Goal: Information Seeking & Learning: Learn about a topic

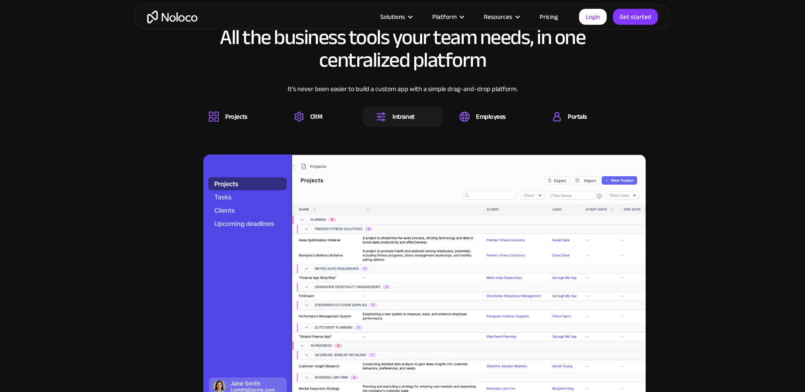
scroll to position [831, 0]
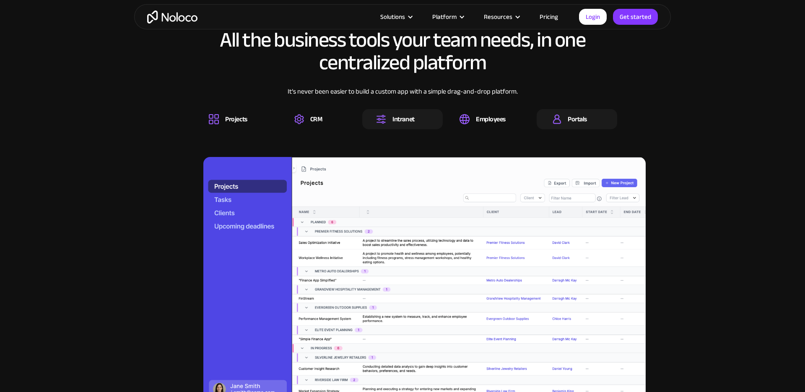
click at [562, 116] on div "Portals" at bounding box center [570, 119] width 34 height 10
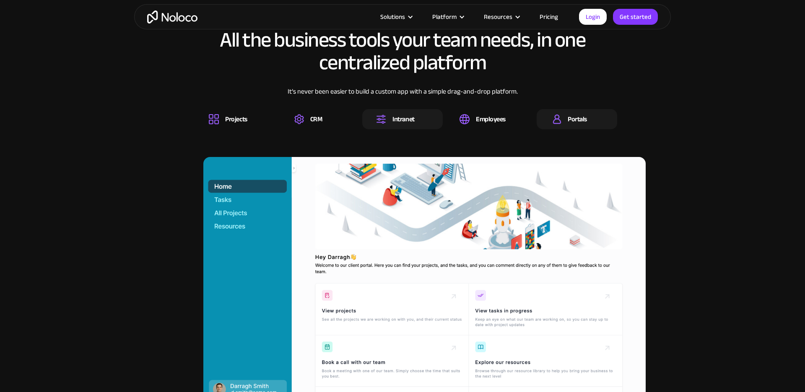
click at [392, 121] on div "Intranet" at bounding box center [395, 119] width 38 height 10
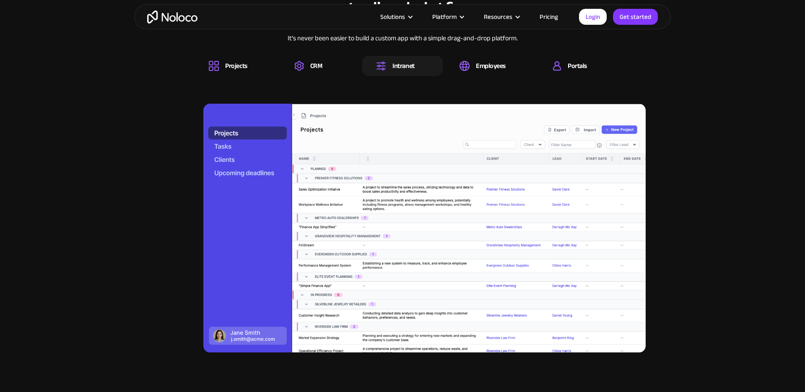
scroll to position [882, 0]
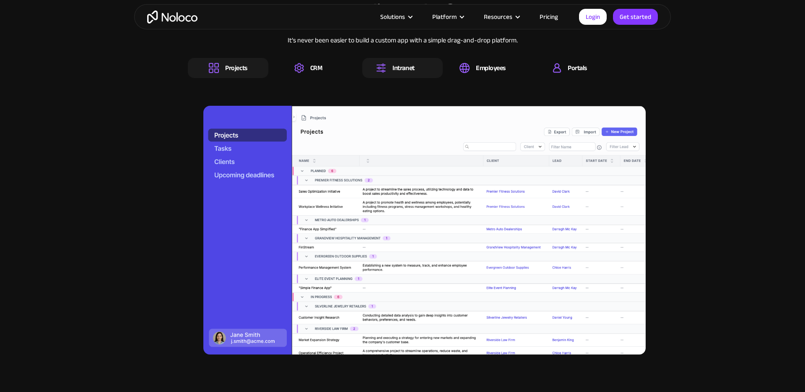
click at [235, 66] on div "Projects" at bounding box center [236, 67] width 22 height 9
click at [408, 63] on div "Intranet" at bounding box center [404, 67] width 22 height 9
click at [223, 68] on div "Projects" at bounding box center [228, 68] width 38 height 10
click at [414, 65] on div "Intranet" at bounding box center [402, 68] width 81 height 20
click at [487, 66] on div "Employees" at bounding box center [491, 67] width 30 height 9
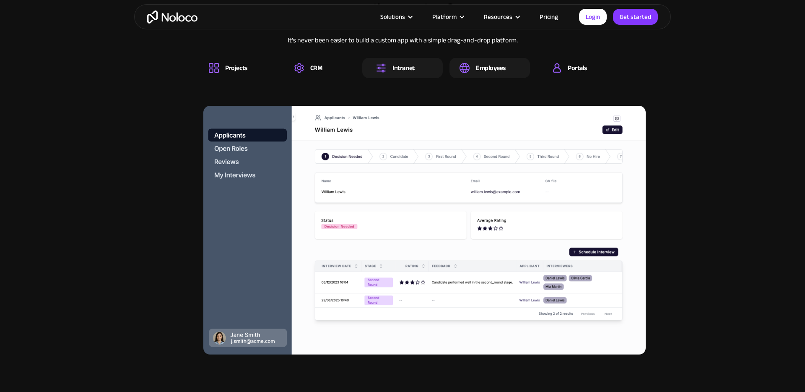
click at [417, 67] on div at bounding box center [422, 68] width 14 height 3
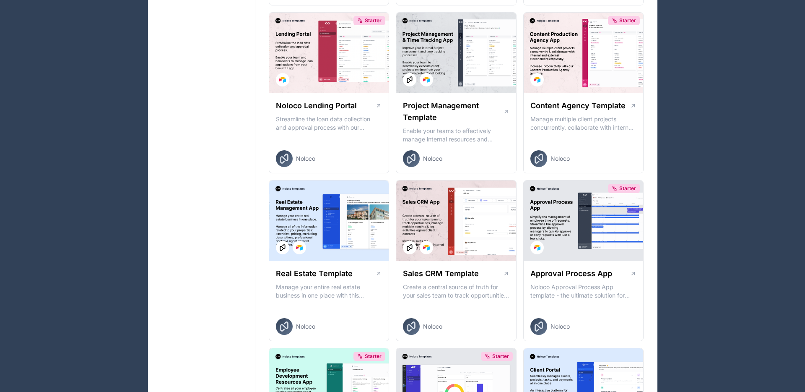
scroll to position [8353, 0]
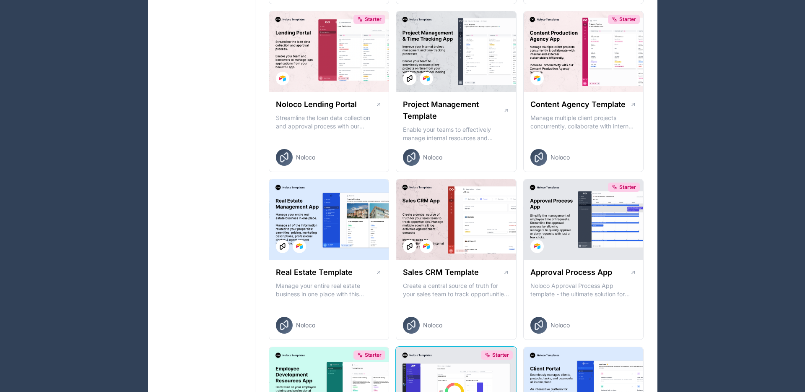
click at [455, 347] on div "Starter" at bounding box center [456, 387] width 120 height 81
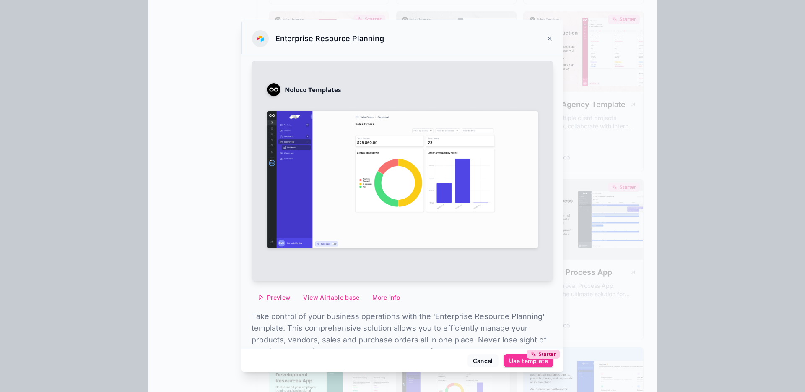
click at [211, 208] on div at bounding box center [402, 196] width 805 height 392
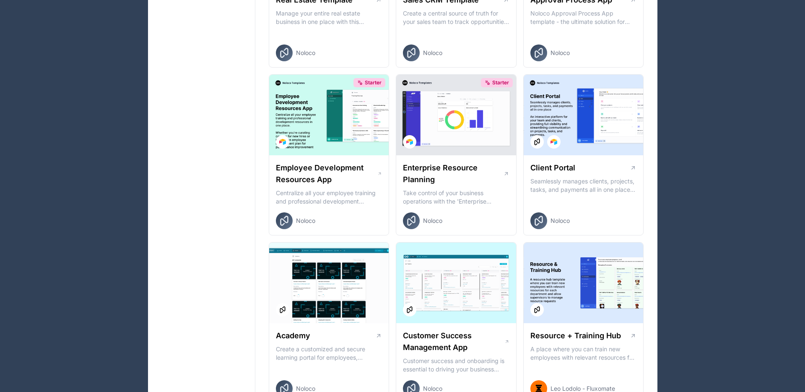
scroll to position [8625, 0]
click at [571, 242] on div at bounding box center [584, 282] width 120 height 81
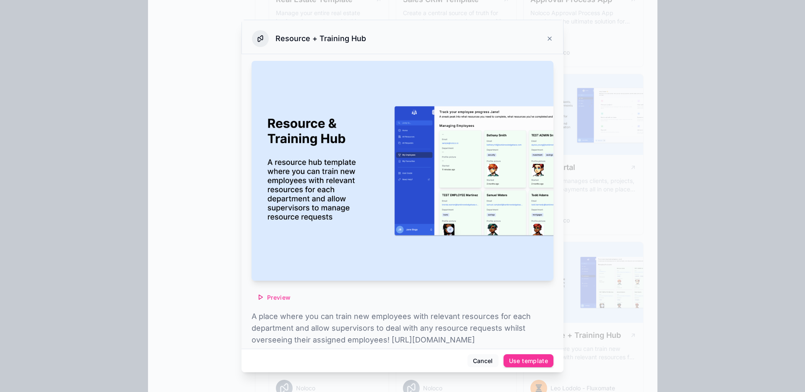
scroll to position [0, 0]
click at [553, 36] on div "Resource + Training Hub" at bounding box center [403, 37] width 322 height 34
click at [545, 36] on div "Resource + Training Hub" at bounding box center [402, 38] width 301 height 17
click at [547, 36] on icon at bounding box center [549, 38] width 7 height 7
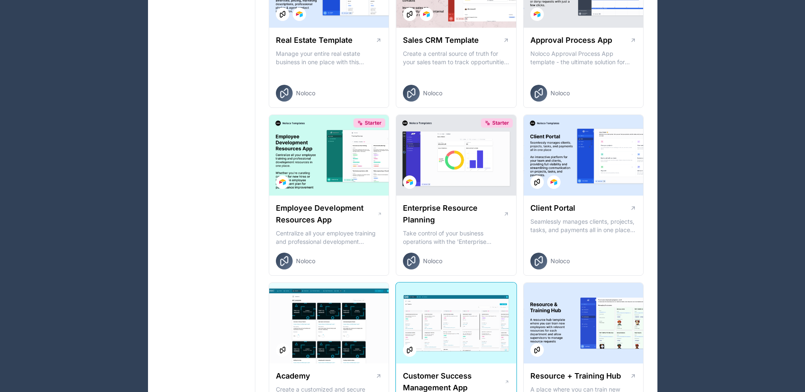
scroll to position [8580, 0]
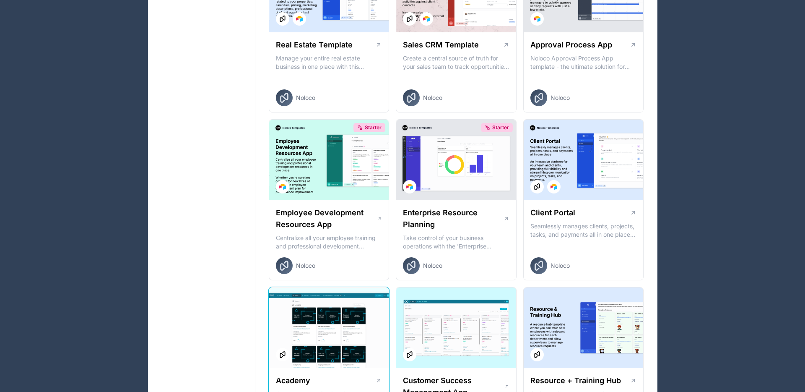
click at [356, 287] on div at bounding box center [329, 327] width 120 height 81
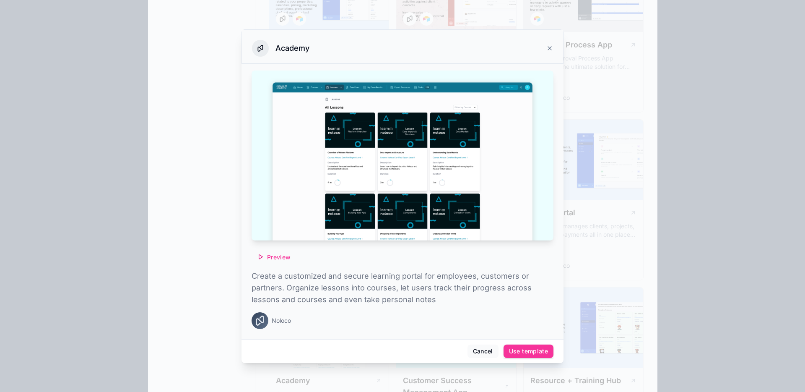
click at [640, 160] on div at bounding box center [402, 196] width 805 height 392
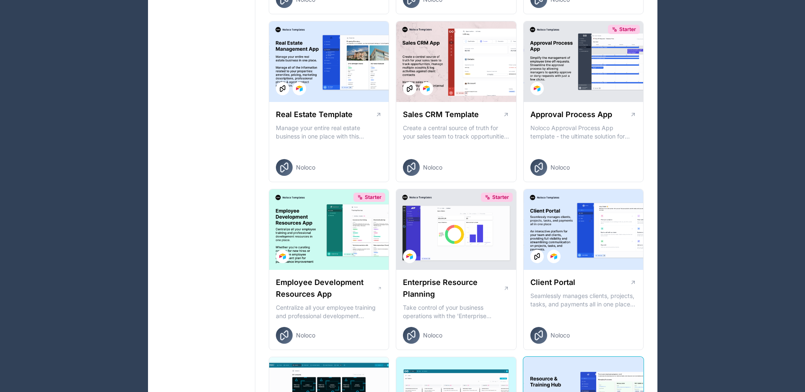
scroll to position [8511, 0]
click at [577, 356] on div at bounding box center [584, 396] width 120 height 81
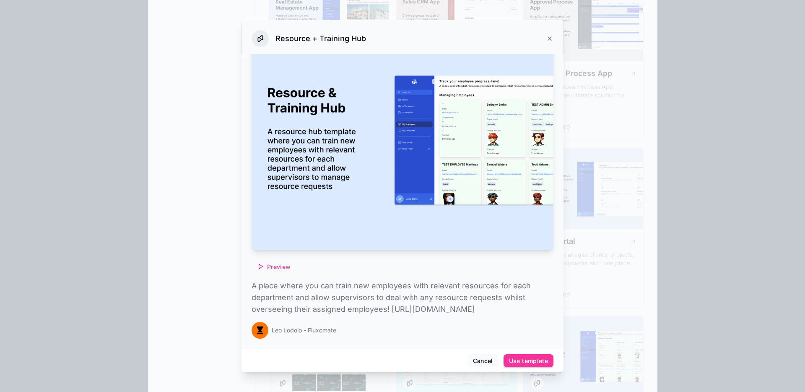
scroll to position [8558, 0]
click at [266, 260] on button "Preview" at bounding box center [274, 266] width 44 height 13
click at [603, 105] on div at bounding box center [402, 196] width 805 height 392
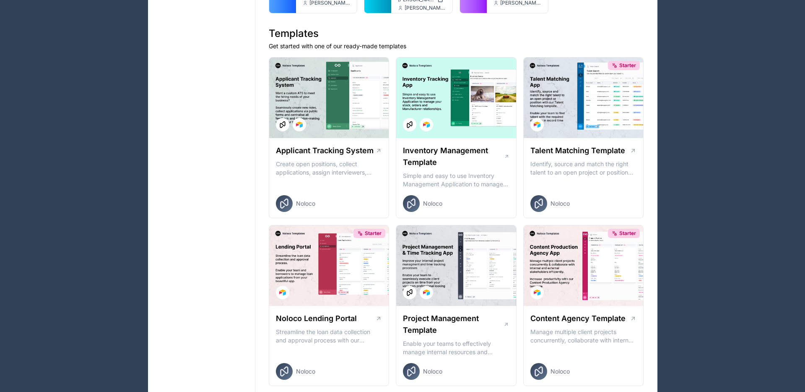
scroll to position [8801, 0]
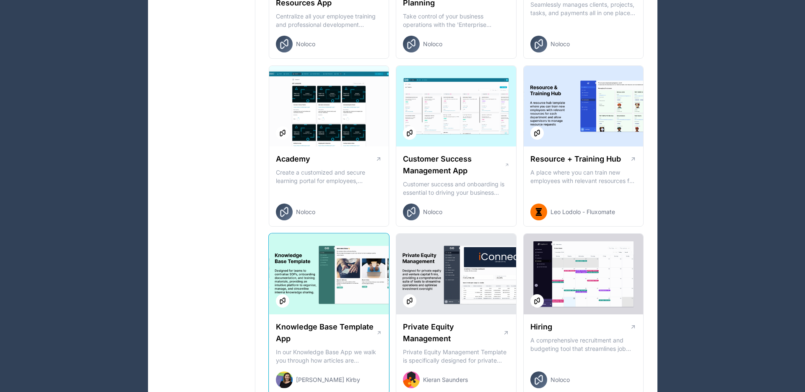
click at [340, 234] on div at bounding box center [329, 274] width 120 height 81
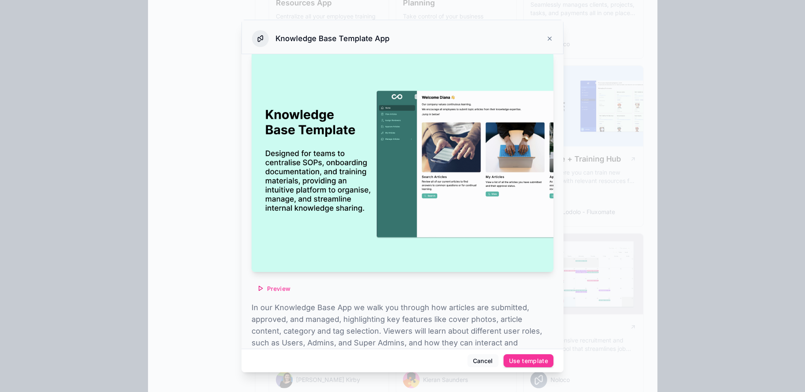
scroll to position [2, 0]
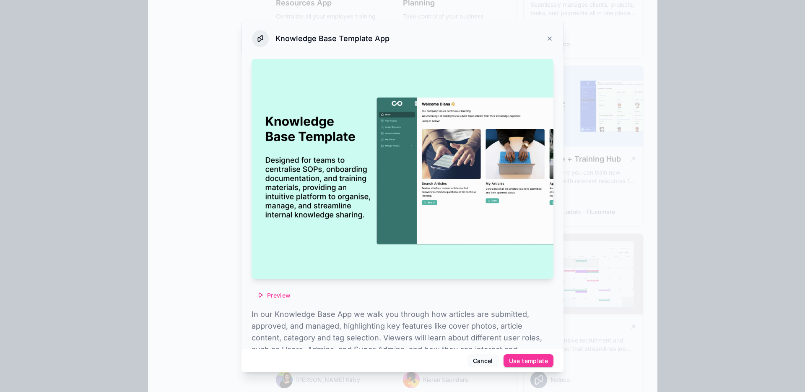
click at [280, 289] on button "Preview" at bounding box center [274, 295] width 44 height 13
click at [544, 35] on div "Knowledge Base Template App" at bounding box center [402, 38] width 301 height 17
click at [549, 38] on icon at bounding box center [549, 38] width 7 height 7
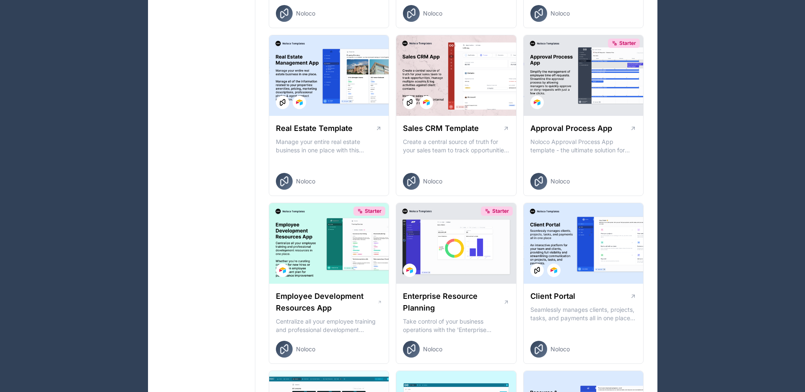
scroll to position [8499, 0]
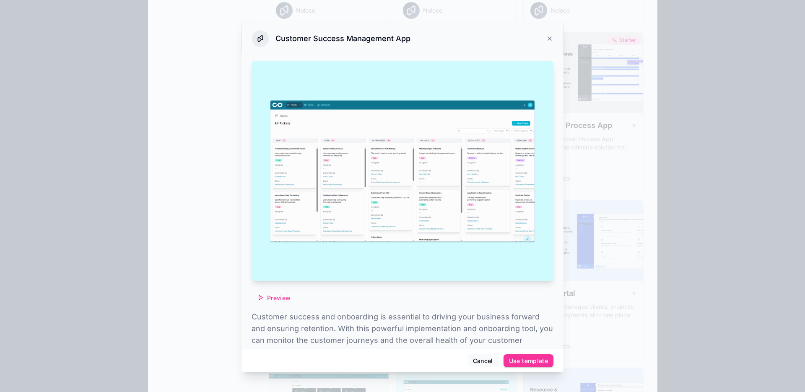
click at [605, 103] on div at bounding box center [402, 196] width 805 height 392
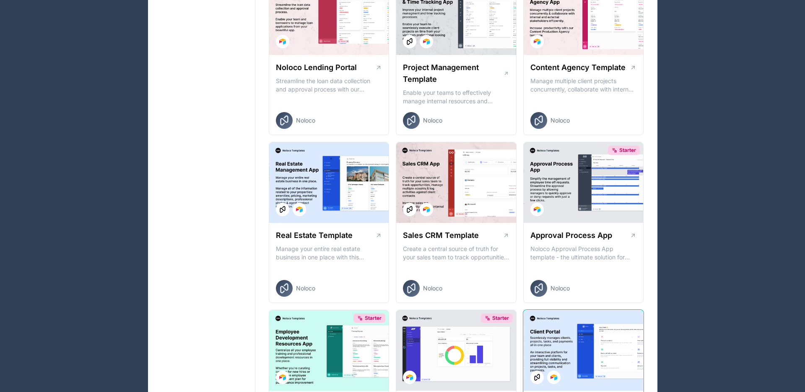
scroll to position [8389, 0]
click at [318, 310] on div "Starter" at bounding box center [329, 350] width 120 height 81
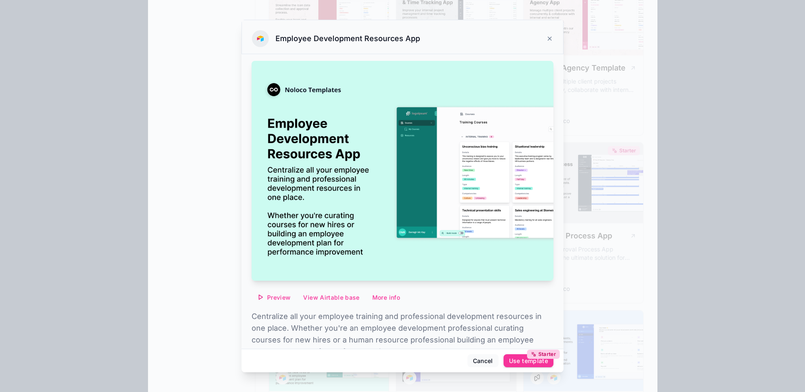
click at [286, 296] on span "Preview" at bounding box center [278, 298] width 23 height 8
click at [222, 30] on div at bounding box center [402, 196] width 805 height 392
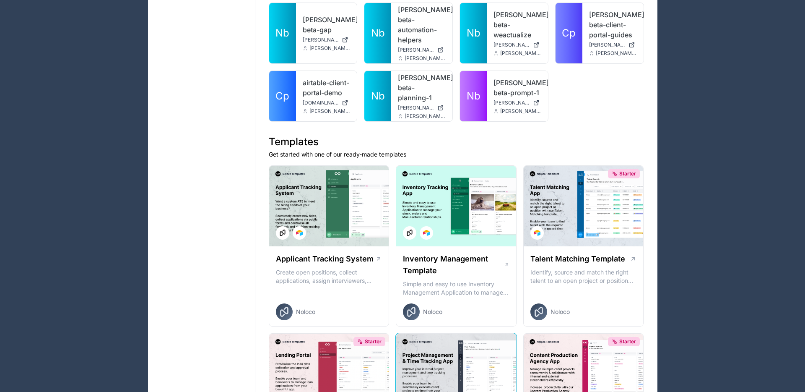
scroll to position [8040, 0]
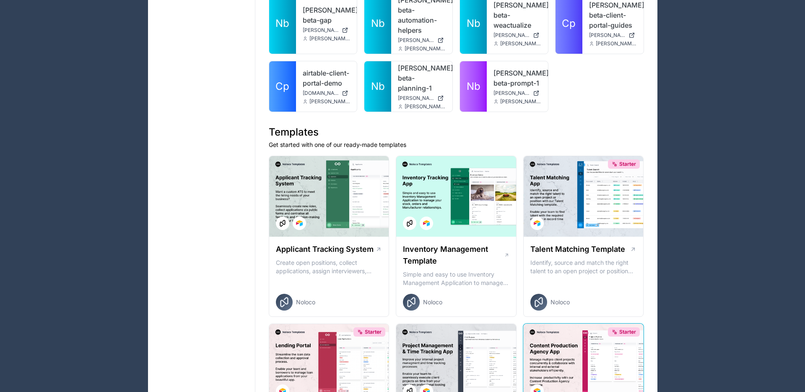
click at [562, 324] on div "Starter" at bounding box center [584, 364] width 120 height 81
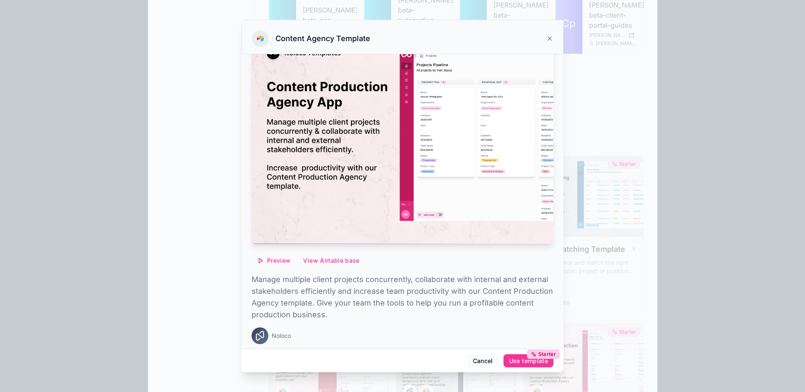
scroll to position [42, 0]
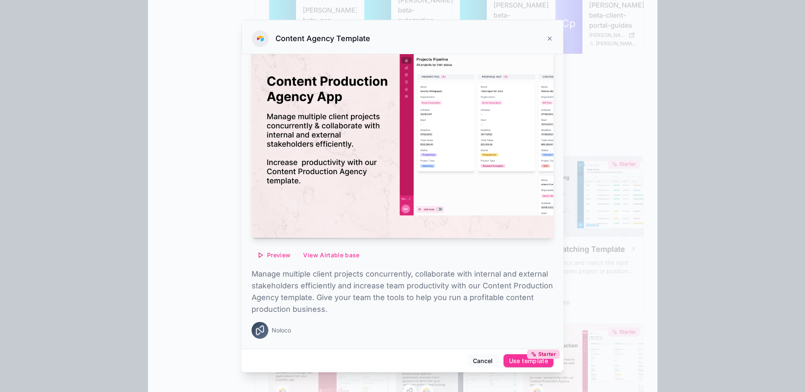
click at [276, 255] on span "Preview" at bounding box center [278, 255] width 23 height 8
click at [546, 38] on icon at bounding box center [549, 38] width 7 height 7
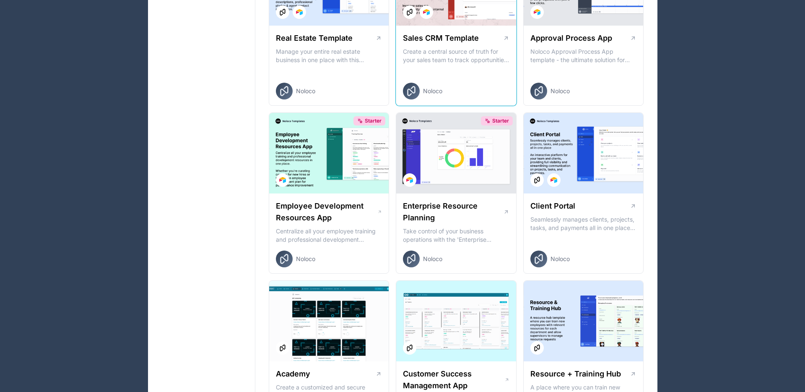
scroll to position [8586, 0]
click at [575, 281] on div at bounding box center [584, 321] width 120 height 81
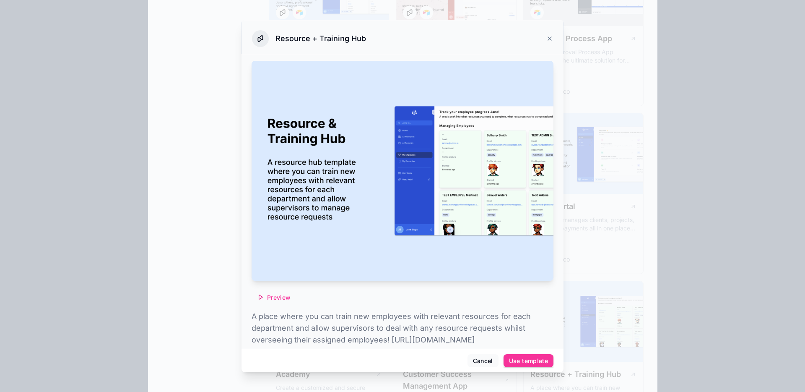
click at [596, 135] on div at bounding box center [402, 196] width 805 height 392
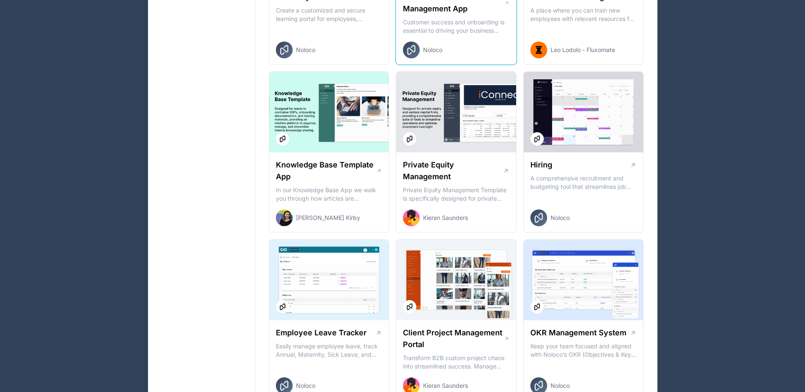
scroll to position [8963, 0]
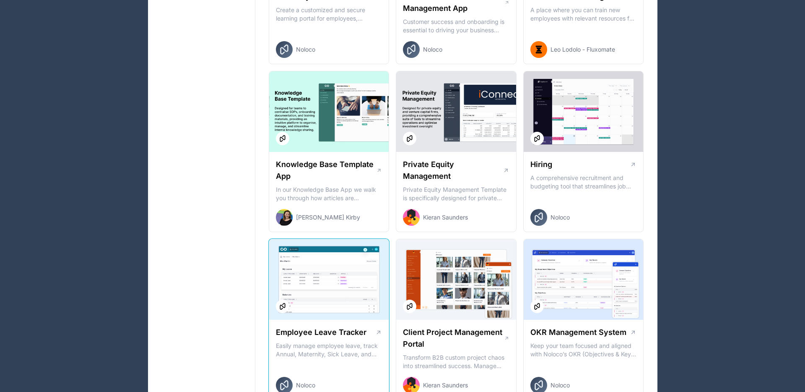
click at [331, 326] on h1 "Employee Leave Tracker" at bounding box center [321, 332] width 91 height 12
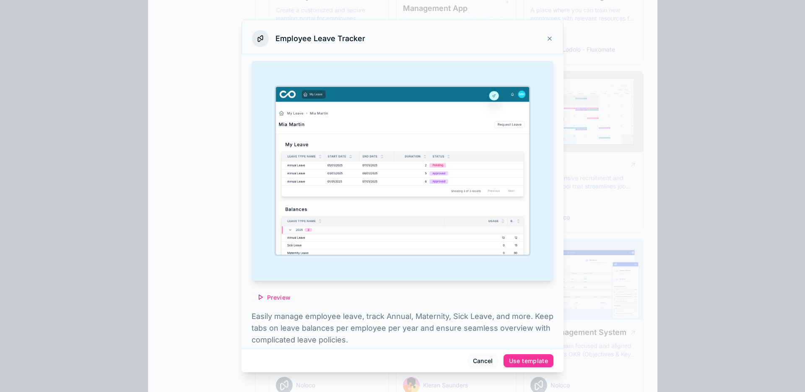
click at [284, 295] on span "Preview" at bounding box center [278, 298] width 23 height 8
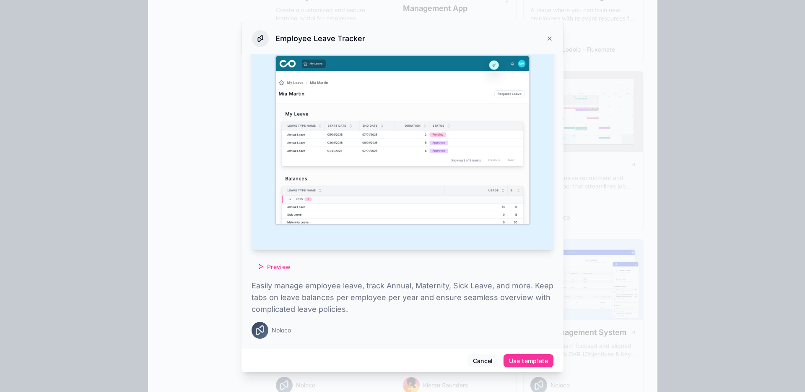
click at [548, 39] on icon at bounding box center [549, 38] width 3 height 3
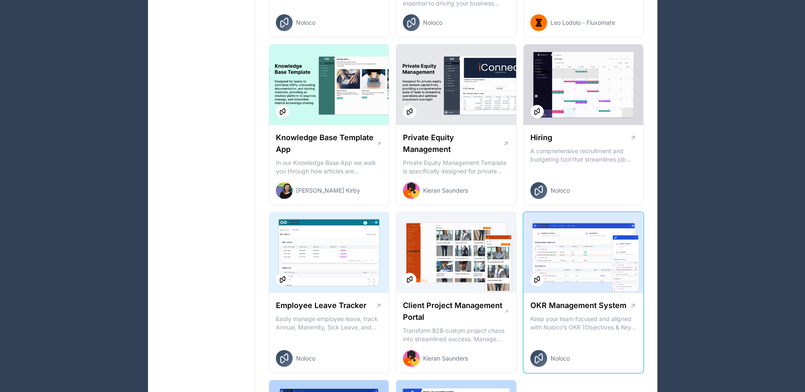
scroll to position [9062, 0]
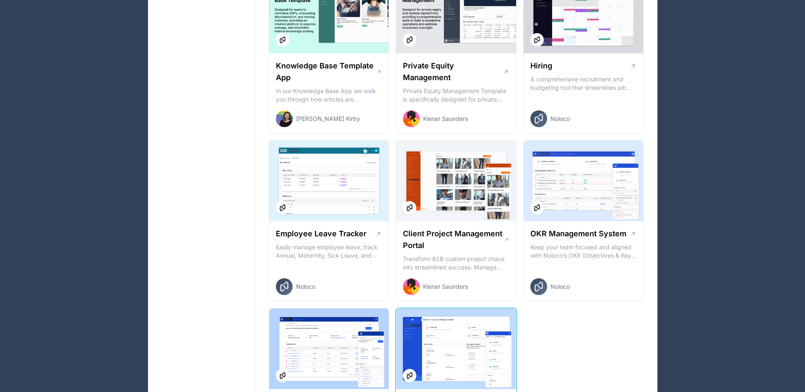
click at [442, 308] on div at bounding box center [456, 348] width 120 height 81
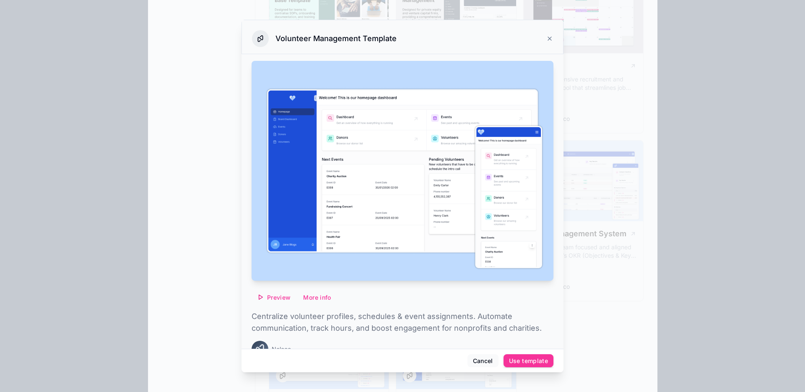
click at [587, 145] on div at bounding box center [402, 196] width 805 height 392
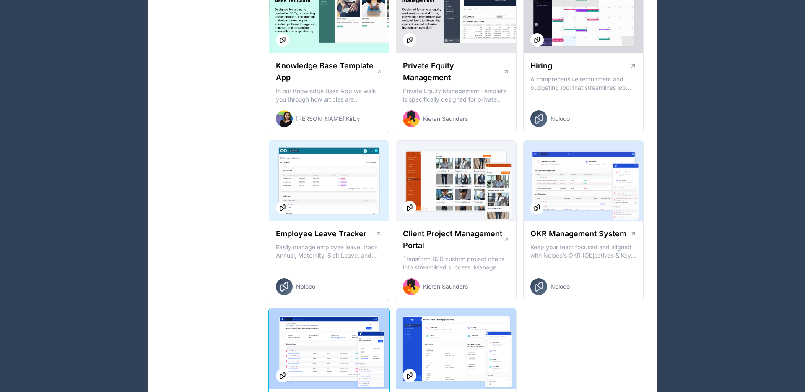
click at [354, 308] on div at bounding box center [329, 348] width 120 height 81
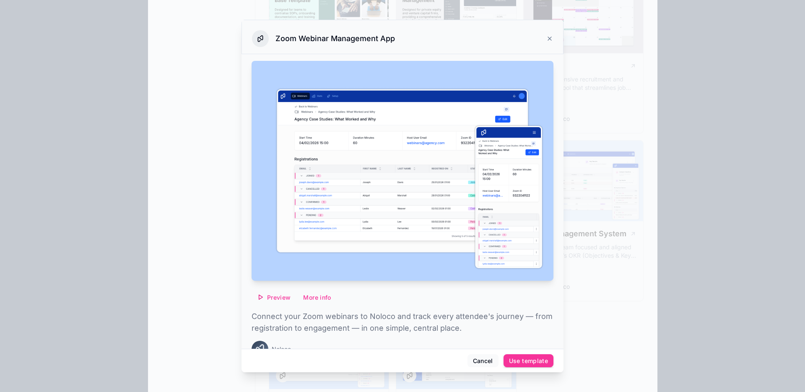
click at [664, 142] on div at bounding box center [402, 196] width 805 height 392
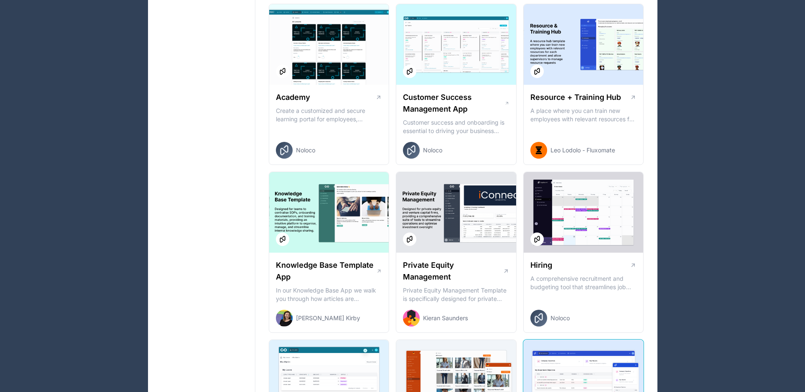
scroll to position [8861, 0]
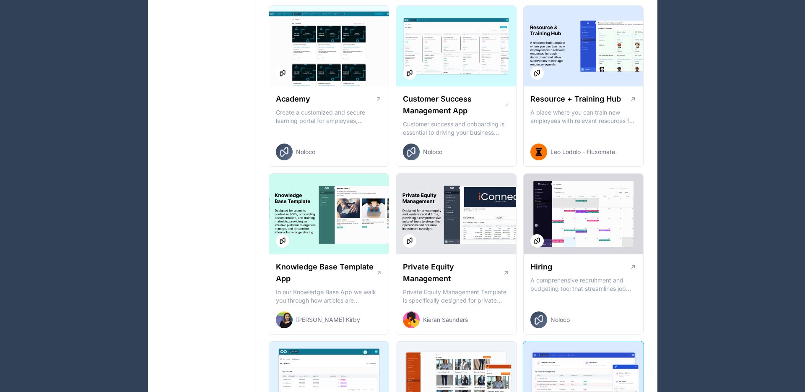
click at [543, 341] on div at bounding box center [584, 381] width 120 height 81
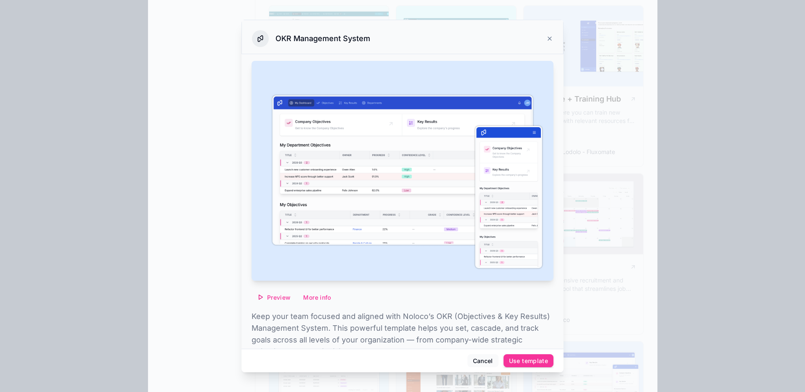
scroll to position [42, 0]
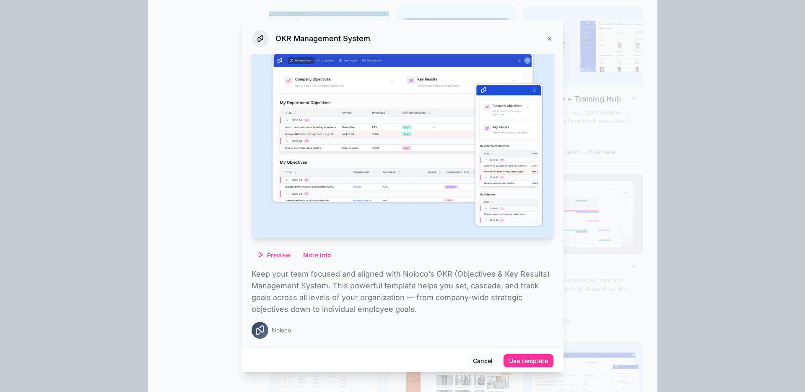
click at [272, 252] on span "Preview" at bounding box center [278, 255] width 23 height 8
